Goal: Task Accomplishment & Management: Manage account settings

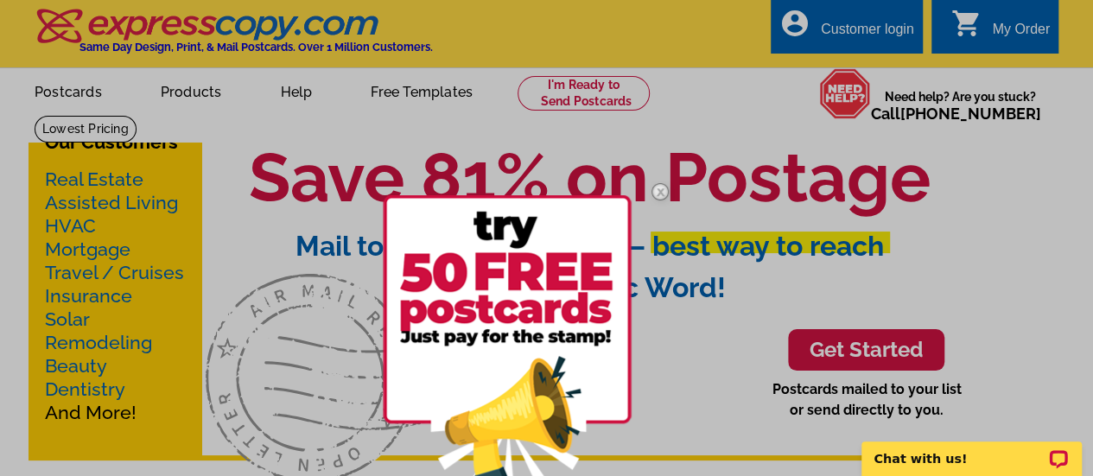
click at [861, 32] on div at bounding box center [546, 238] width 1093 height 476
click at [864, 29] on div at bounding box center [546, 238] width 1093 height 476
click at [660, 186] on img at bounding box center [660, 192] width 50 height 50
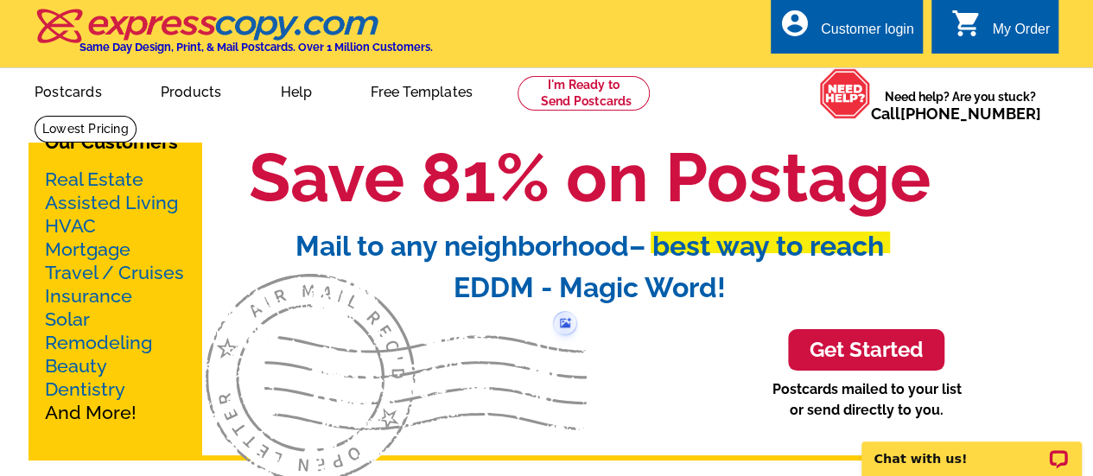
click at [873, 35] on div "Customer login" at bounding box center [867, 34] width 93 height 24
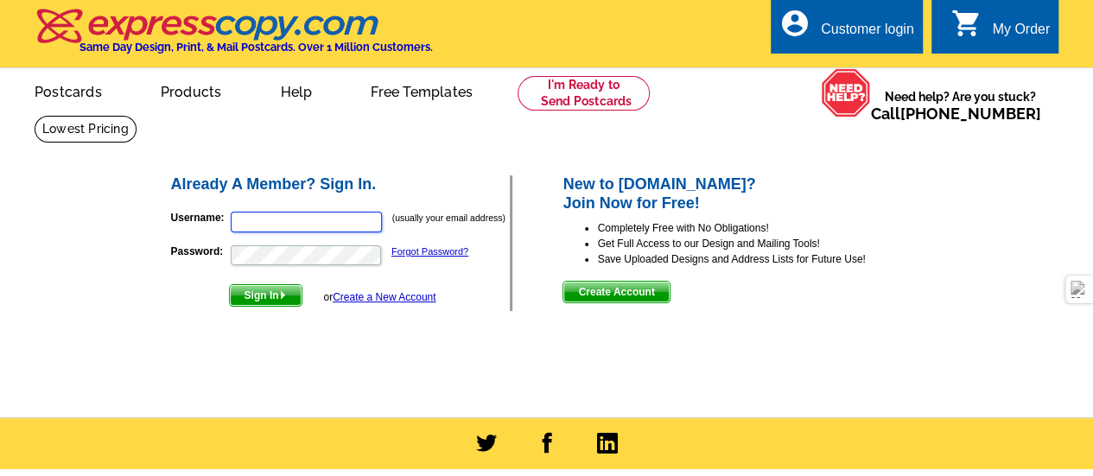
type input "[PERSON_NAME][EMAIL_ADDRESS][DOMAIN_NAME]"
click at [275, 293] on span "Sign In" at bounding box center [266, 295] width 72 height 21
